Goal: Information Seeking & Learning: Learn about a topic

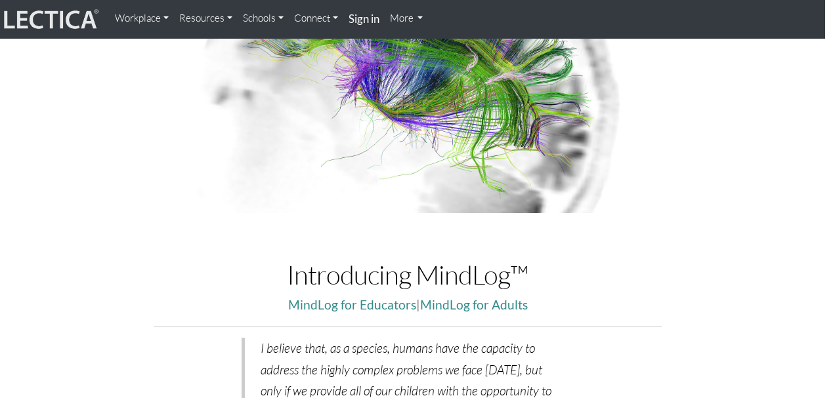
scroll to position [0, 10]
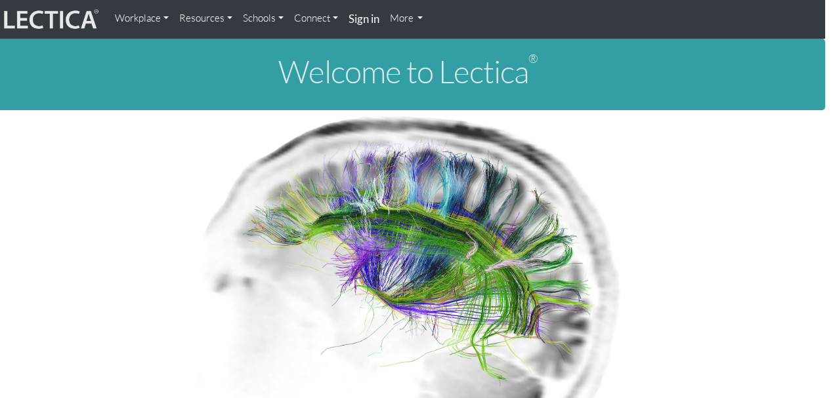
click at [423, 20] on link "More" at bounding box center [407, 18] width 44 height 26
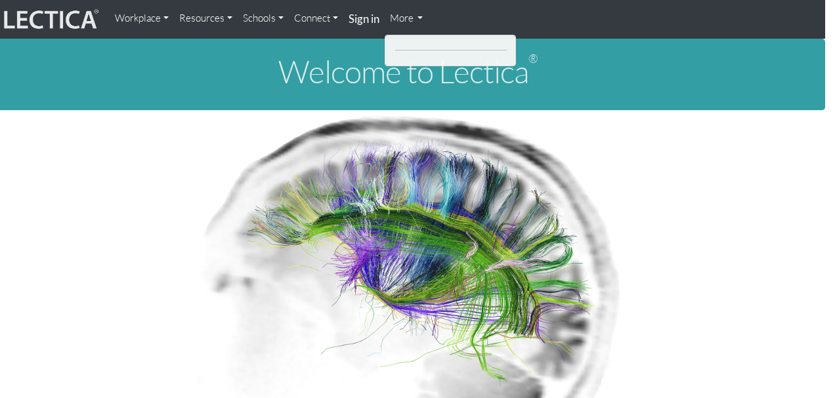
click at [420, 14] on link "More" at bounding box center [407, 18] width 44 height 26
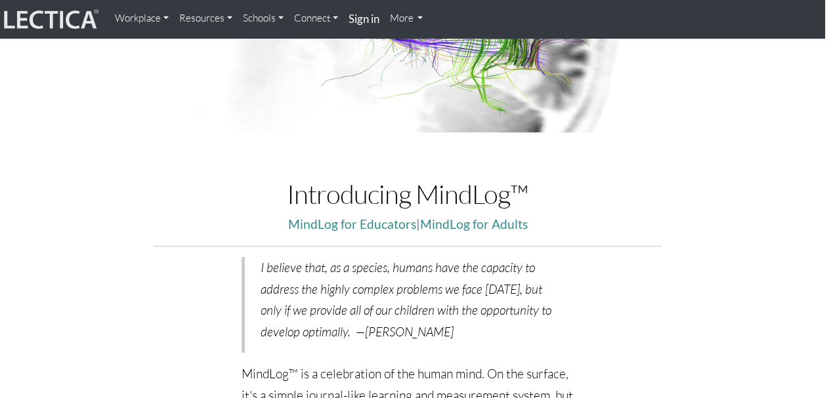
scroll to position [329, 10]
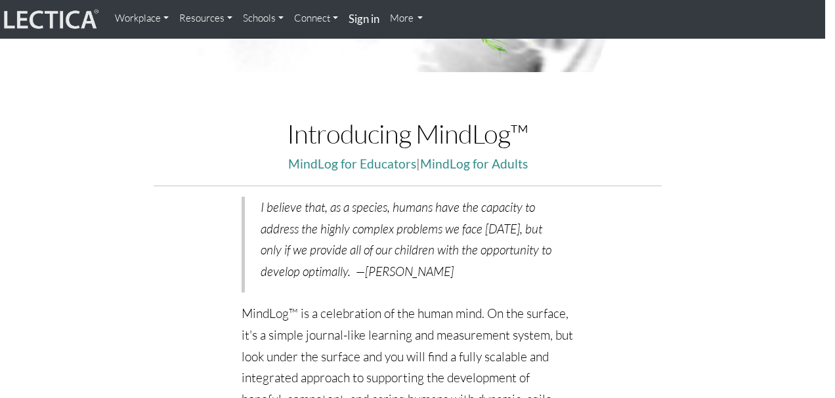
drag, startPoint x: 459, startPoint y: 274, endPoint x: 365, endPoint y: 272, distance: 94.5
click at [365, 272] on p "I believe that, as a species, humans have the capacity to address the highly co…" at bounding box center [410, 240] width 298 height 86
copy p "[PERSON_NAME]"
